Goal: Information Seeking & Learning: Find specific fact

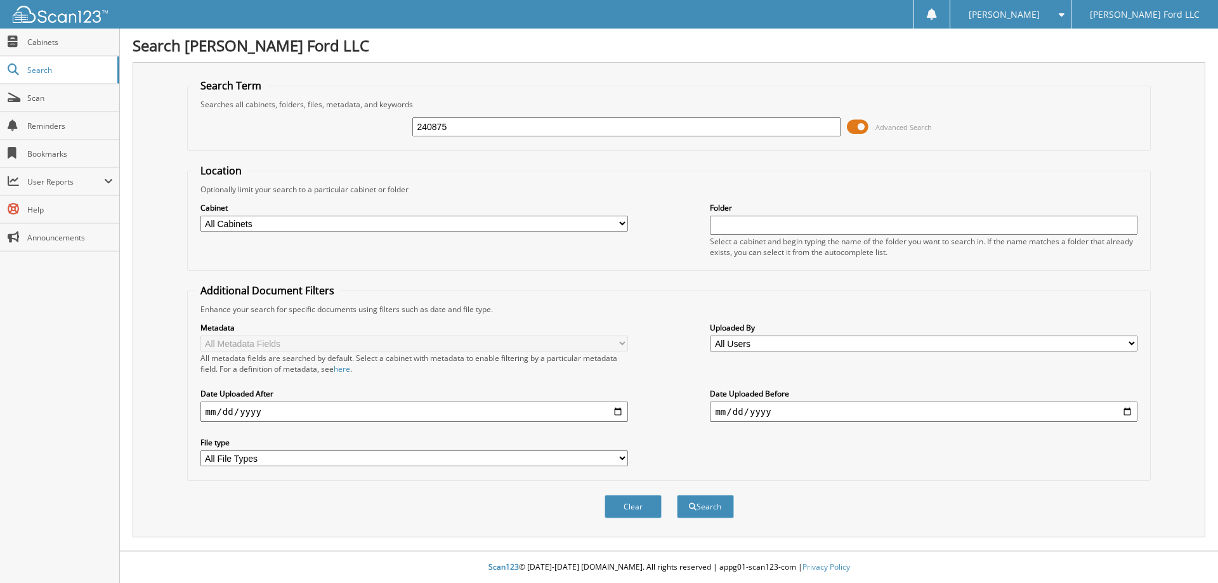
type input "240875"
click at [677, 495] on button "Search" at bounding box center [705, 506] width 57 height 23
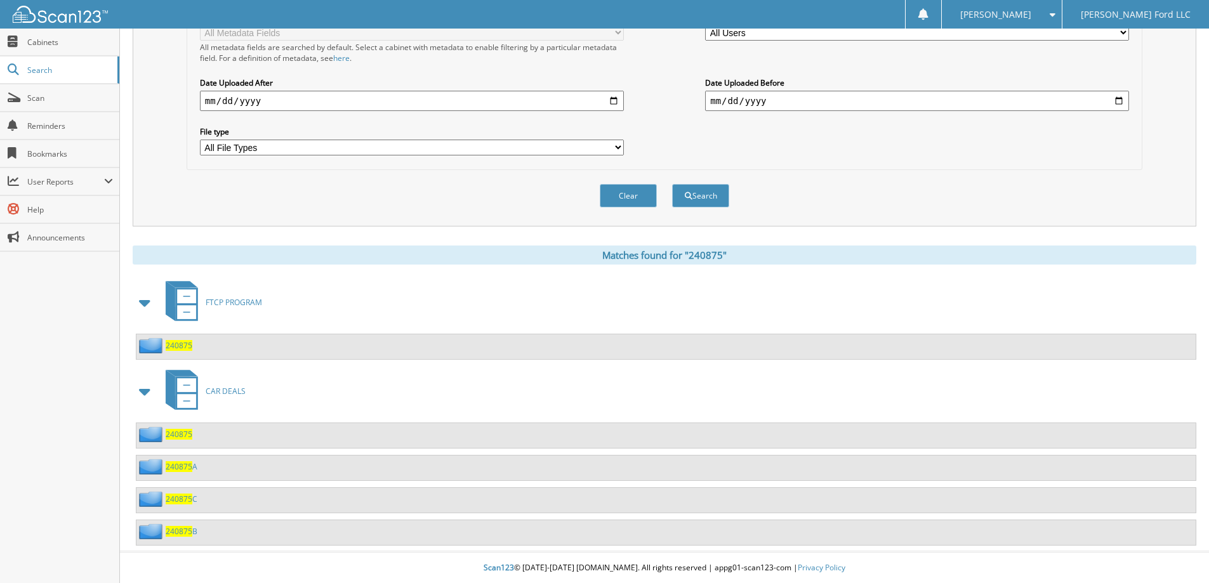
scroll to position [312, 0]
click at [178, 435] on span "240875" at bounding box center [179, 433] width 27 height 11
